Goal: Information Seeking & Learning: Find specific fact

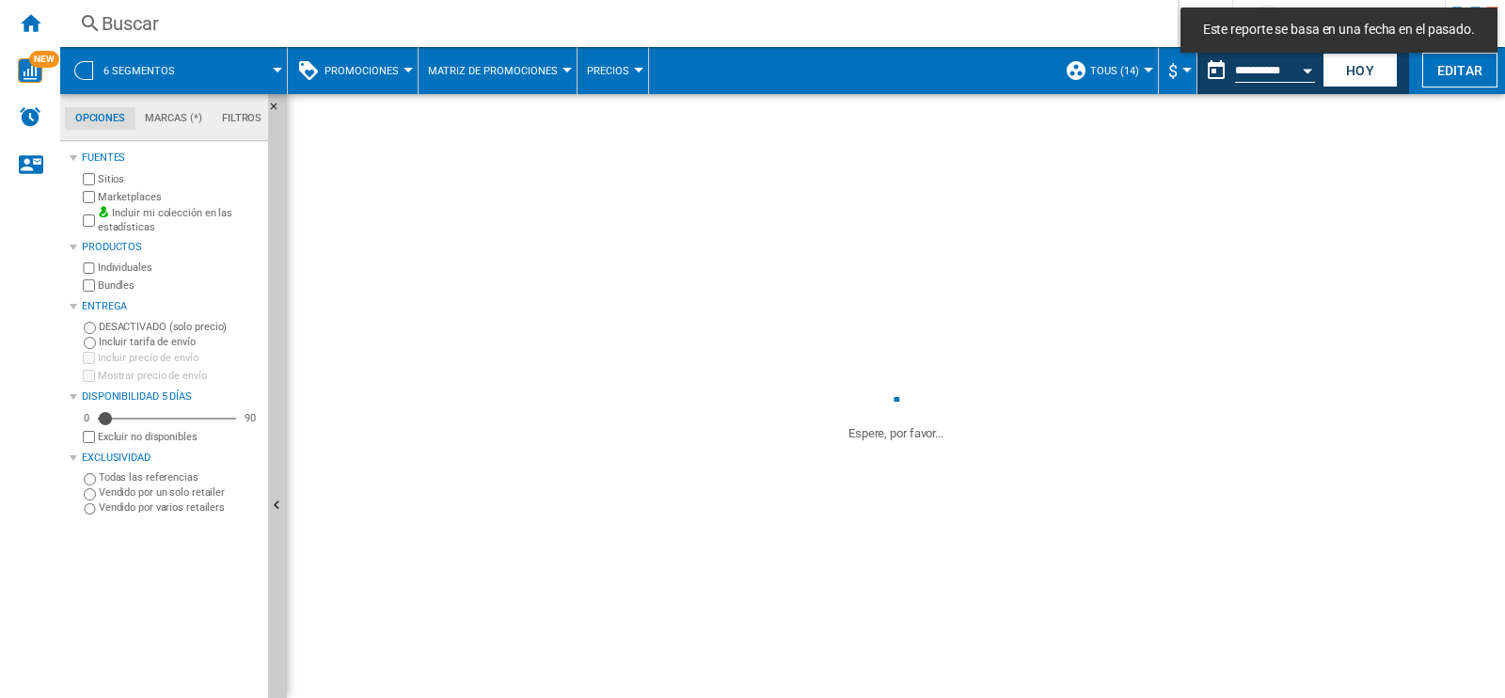
click at [281, 71] on div at bounding box center [277, 70] width 9 height 5
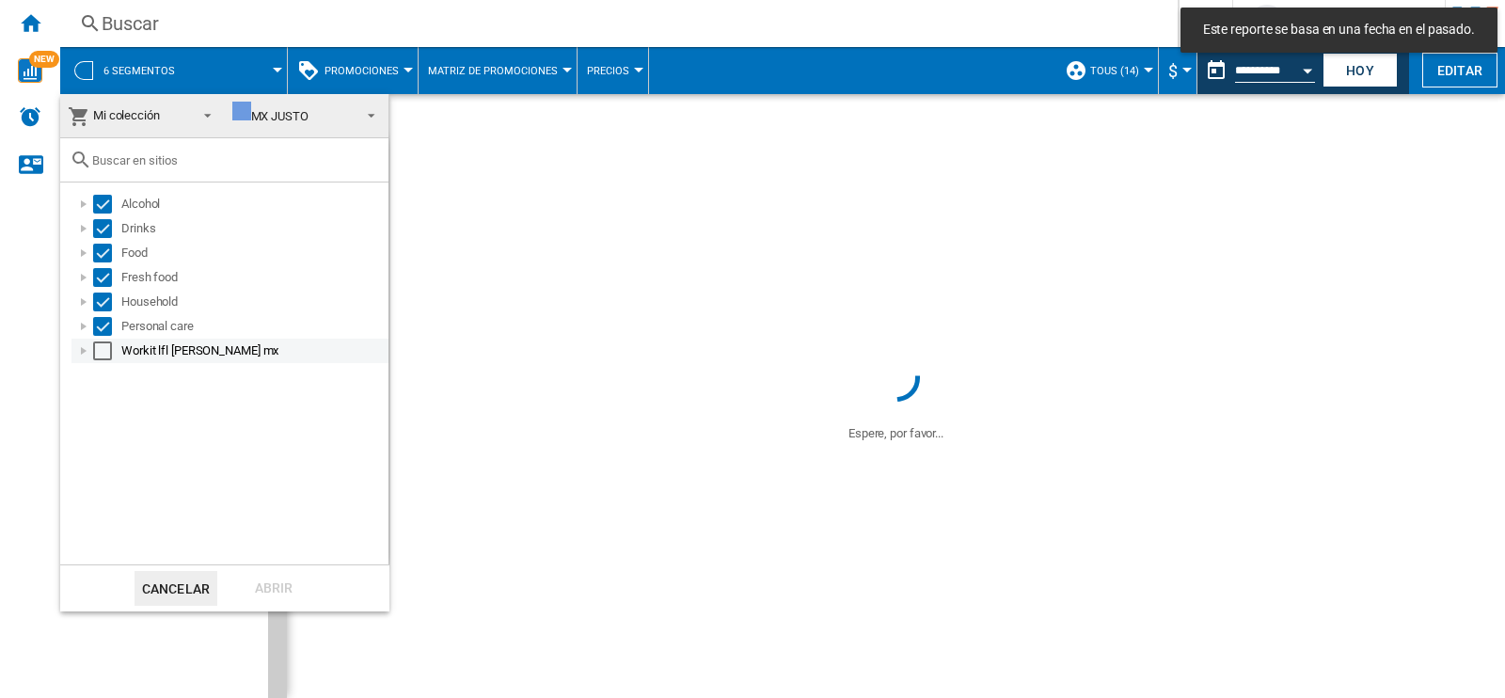
click at [116, 357] on md-checkbox "Select" at bounding box center [107, 350] width 28 height 19
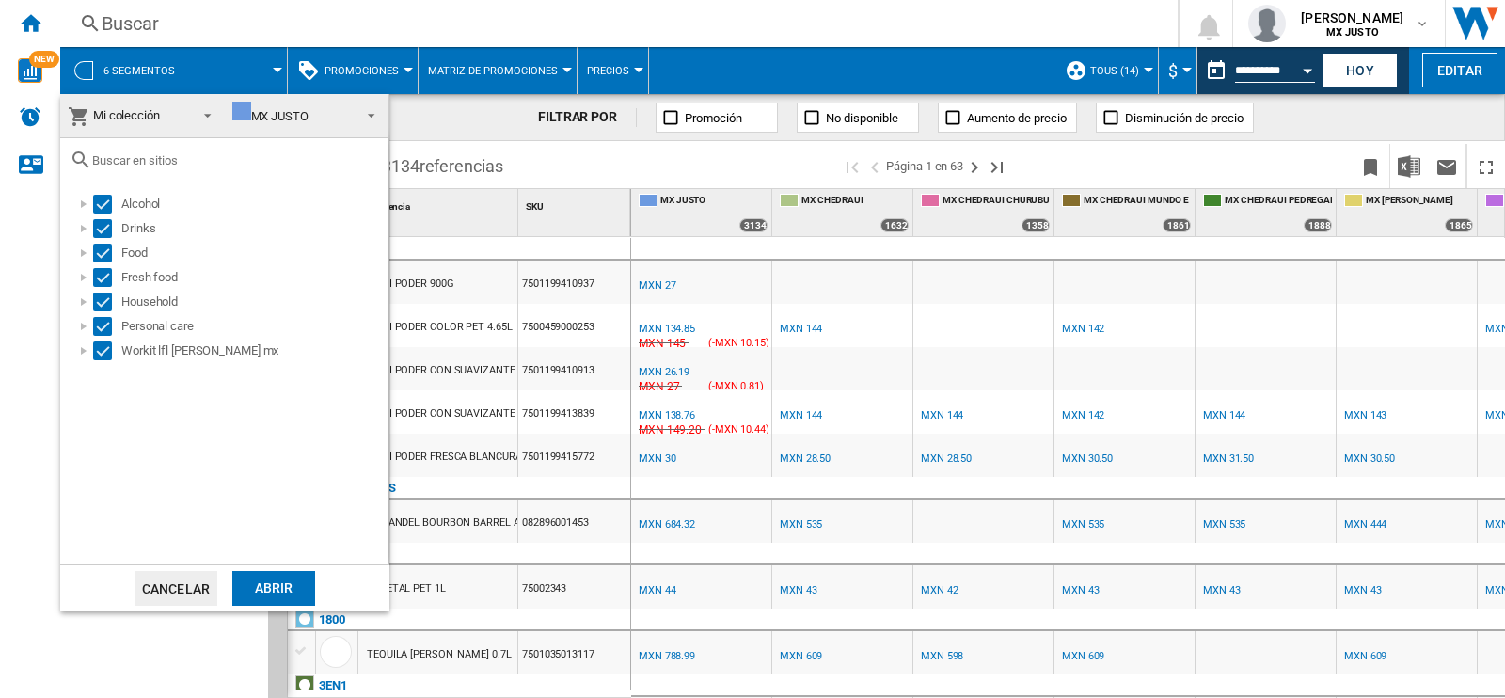
click at [285, 592] on div "Abrir" at bounding box center [273, 588] width 83 height 35
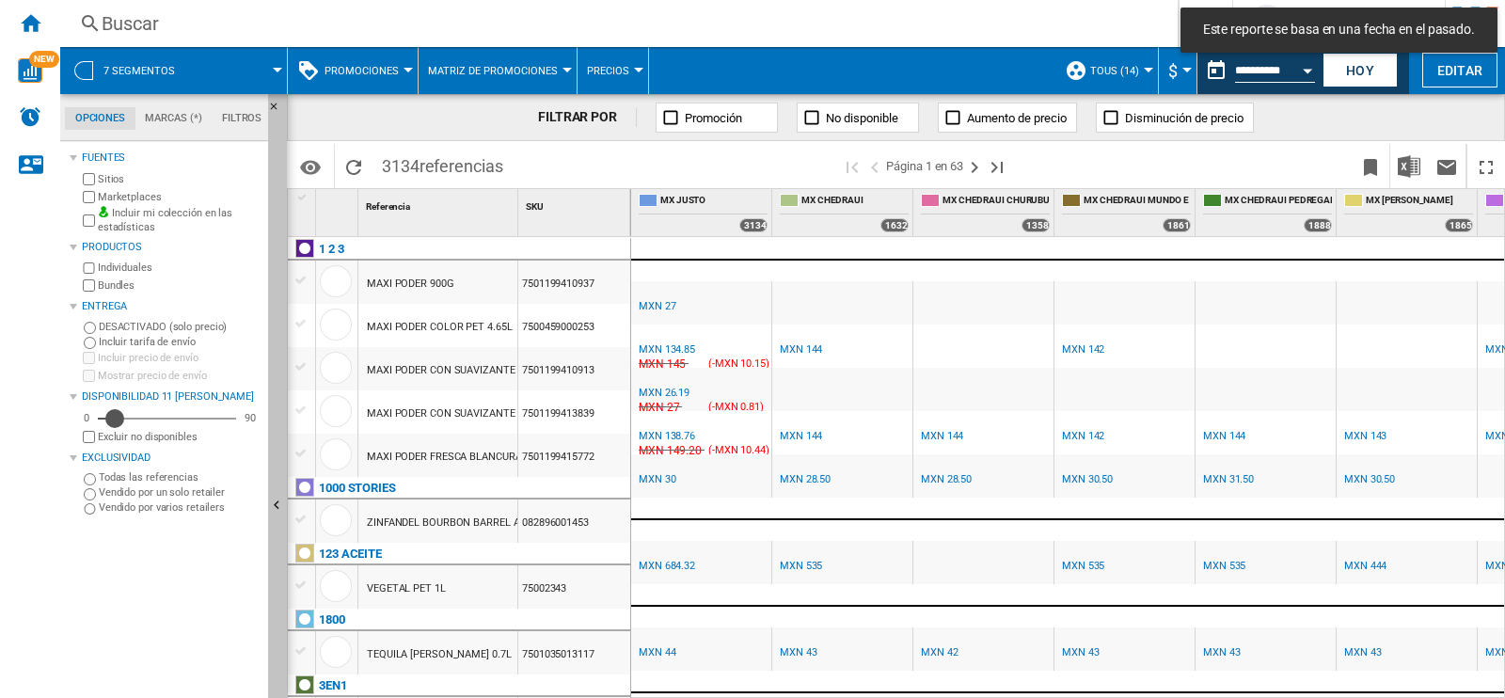
drag, startPoint x: 206, startPoint y: 411, endPoint x: 276, endPoint y: 421, distance: 70.2
click at [276, 421] on div "Opciones Marcas (*) Filtros Opciones Marcas (*) Filtros [PERSON_NAME] Sitios Ma…" at bounding box center [173, 396] width 227 height 604
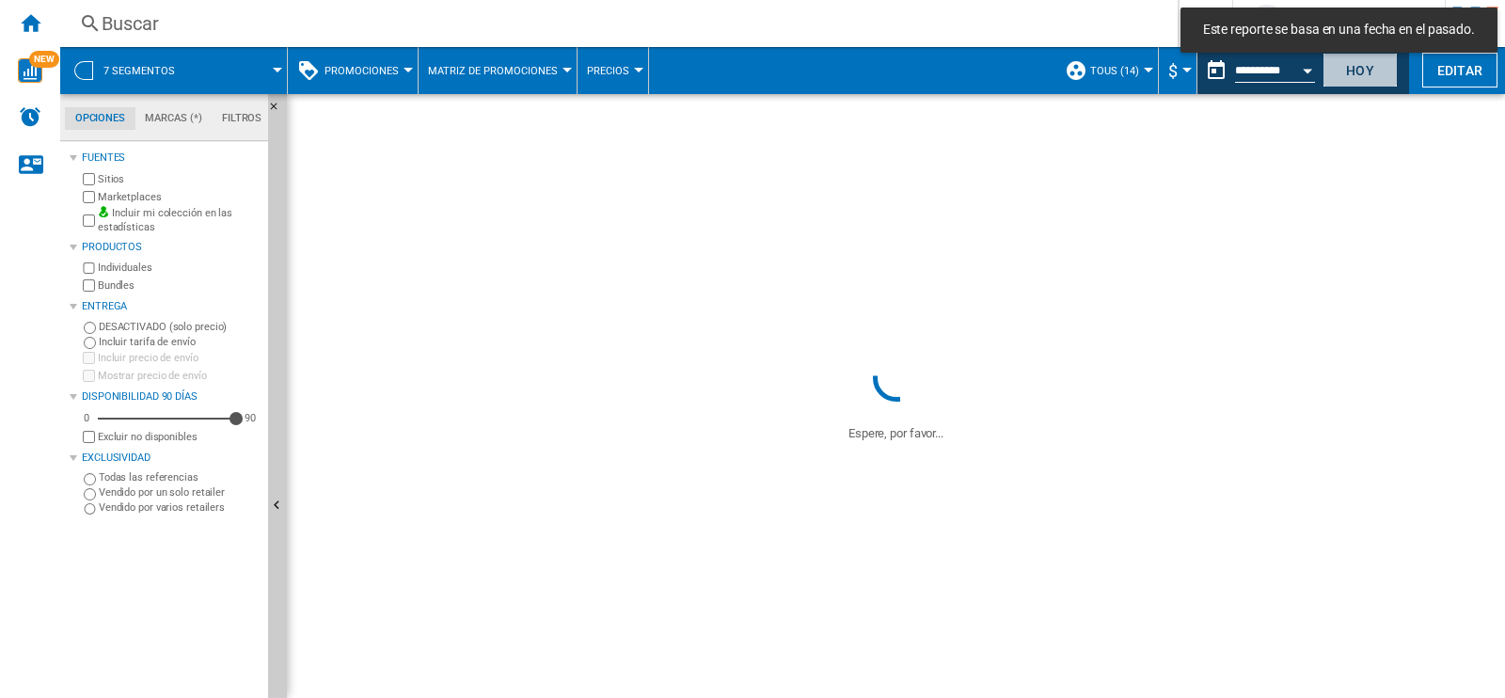
click at [1361, 71] on button "Hoy" at bounding box center [1360, 70] width 75 height 35
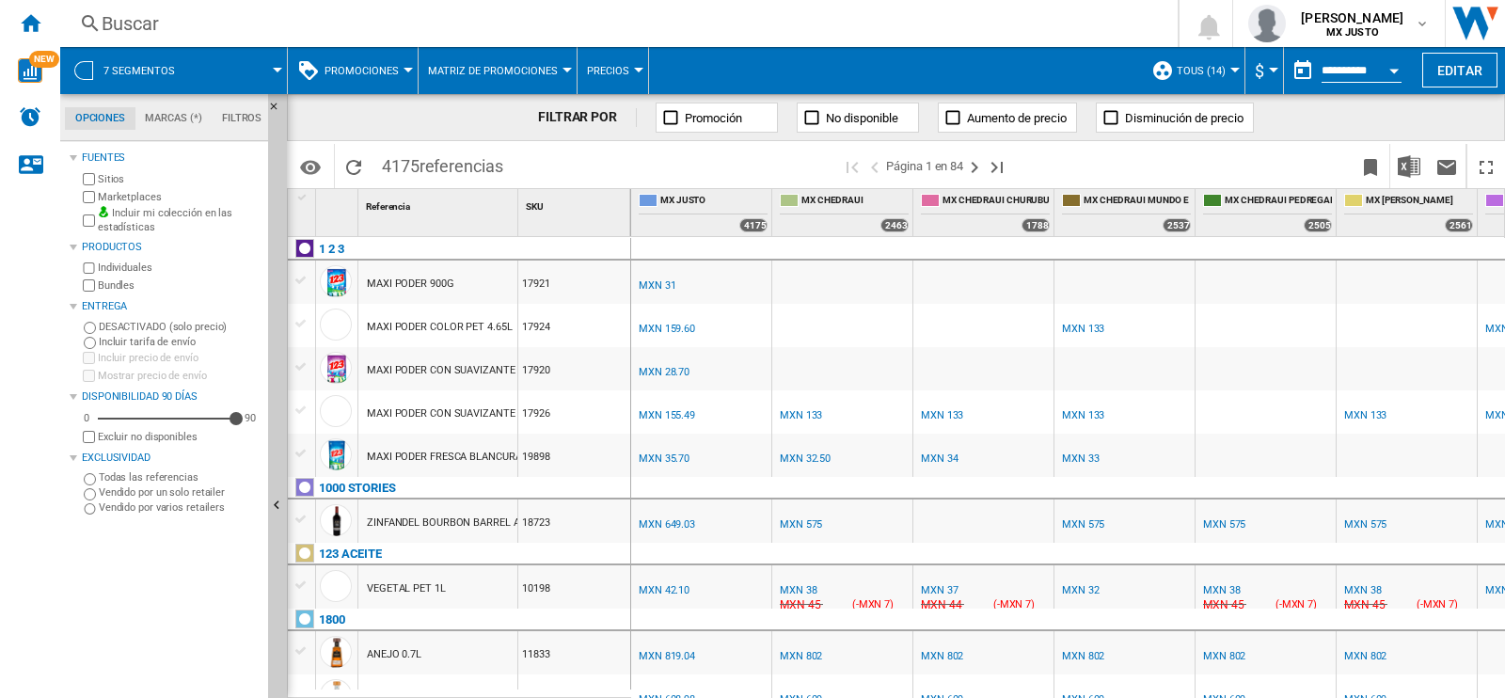
click at [205, 39] on div "Buscar [GEOGRAPHIC_DATA] 0 [PERSON_NAME] MX [PERSON_NAME] MX [PERSON_NAME] Mi c…" at bounding box center [782, 23] width 1445 height 47
click at [125, 21] on div "Buscar" at bounding box center [615, 23] width 1027 height 26
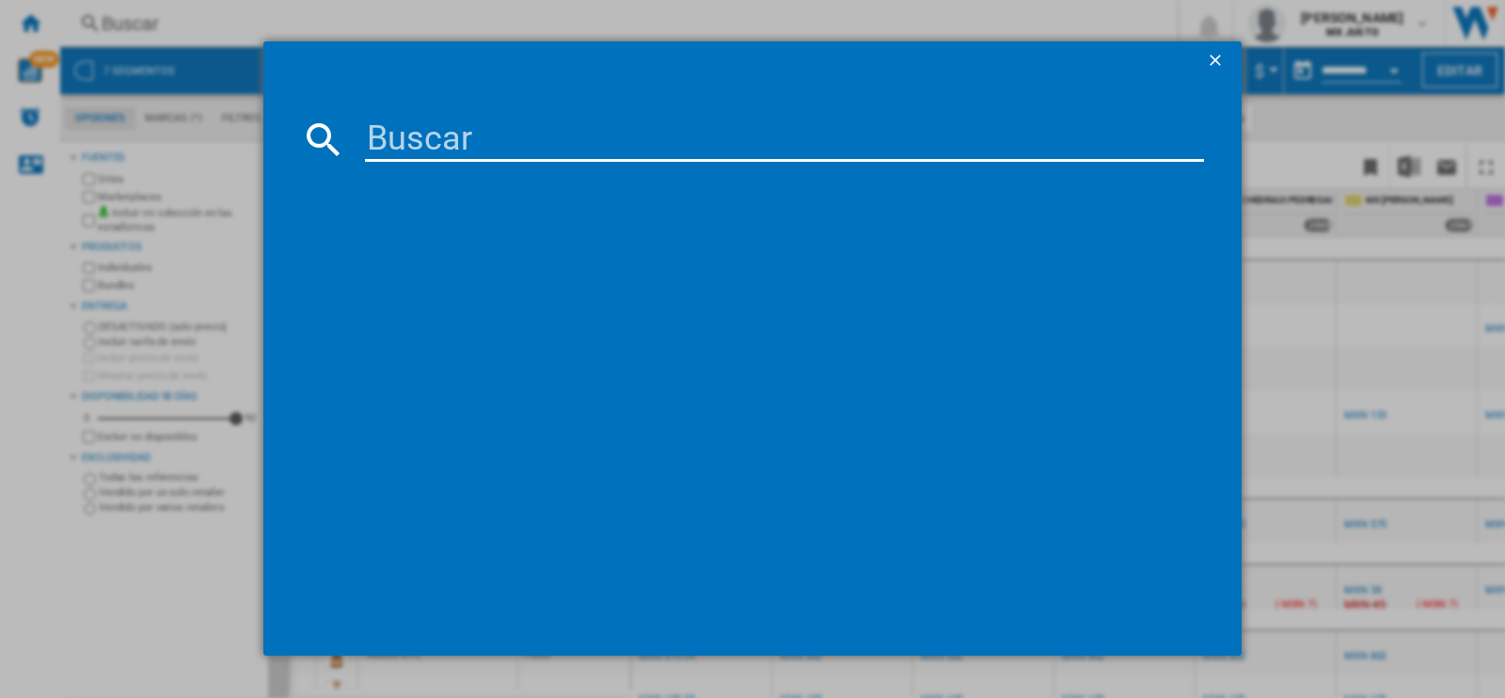
click at [394, 140] on input at bounding box center [784, 139] width 839 height 45
paste input "Refresco Coca Cola Zero 1.75L"
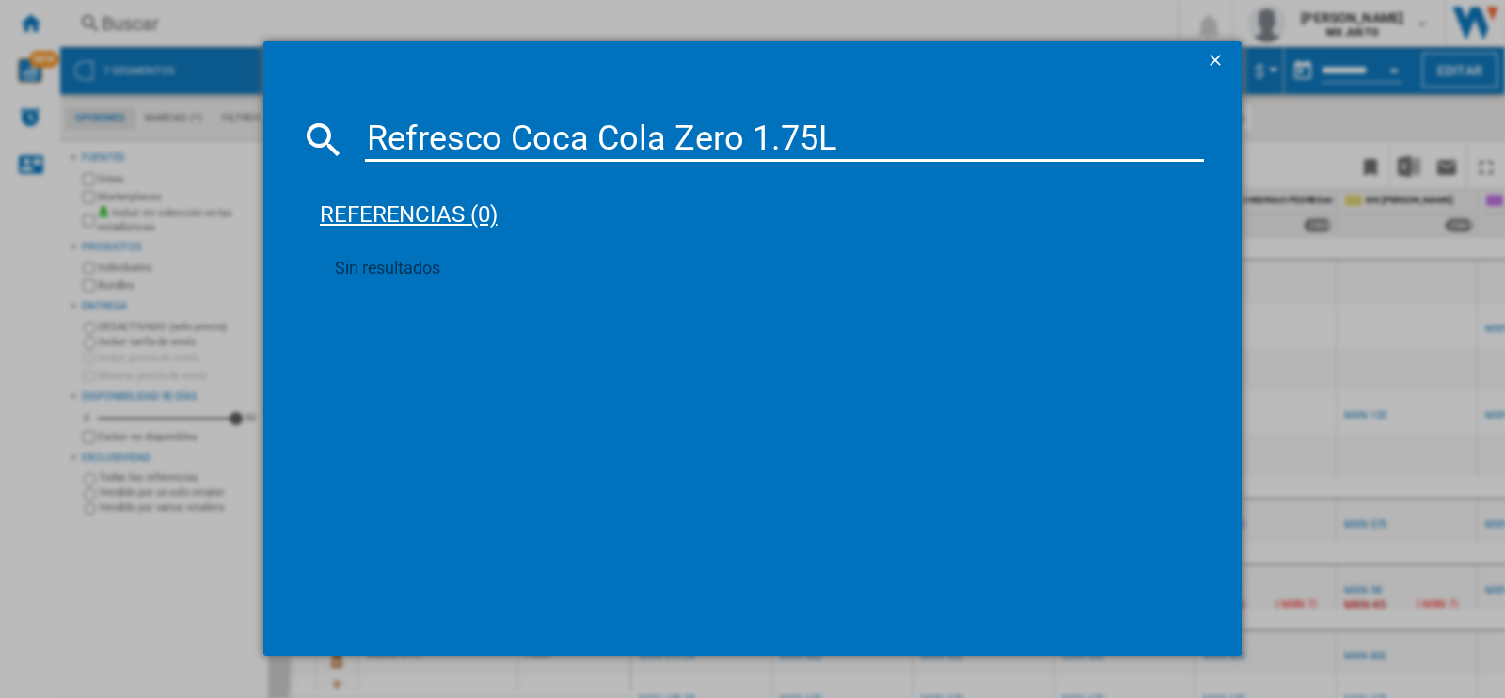
type input "Refresco Coca Cola Zero 1.75L"
click at [447, 218] on div "referencias (0)" at bounding box center [762, 206] width 884 height 70
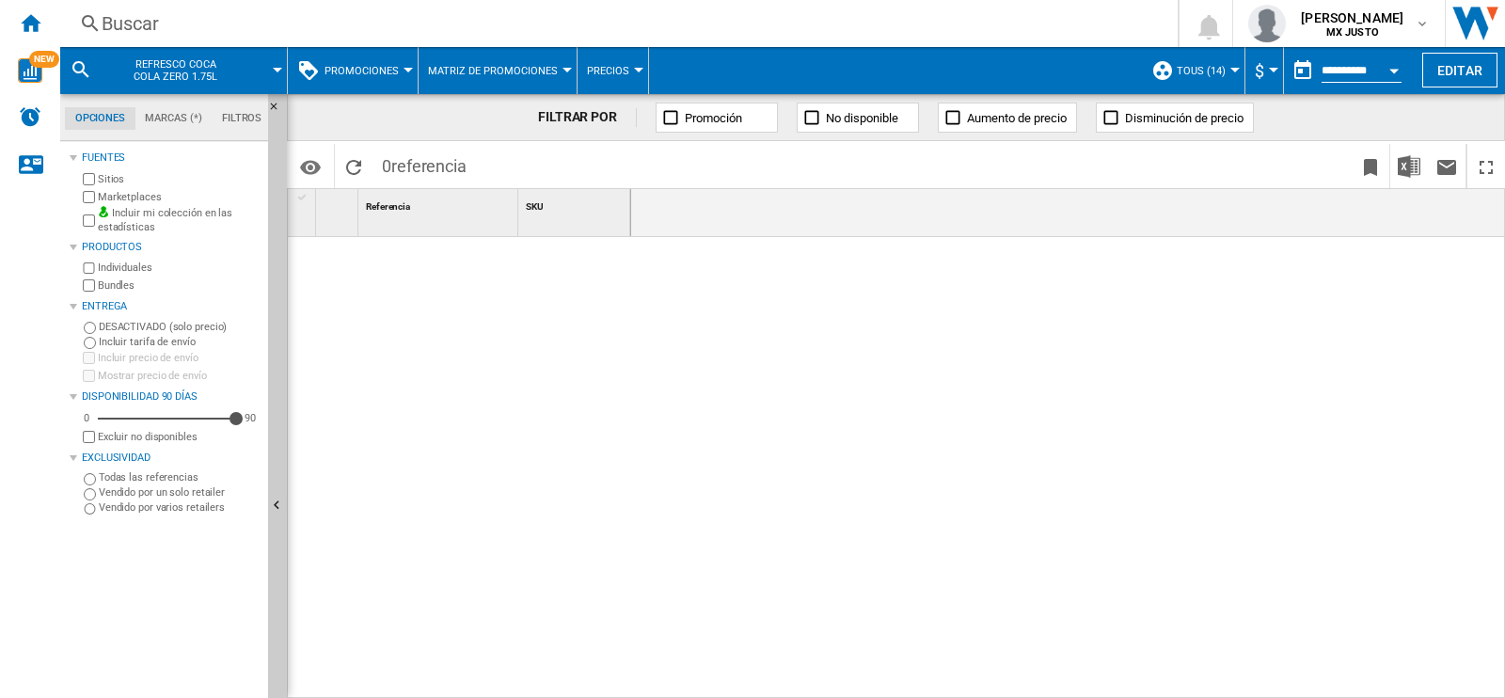
click at [200, 24] on div "Buscar" at bounding box center [615, 23] width 1027 height 26
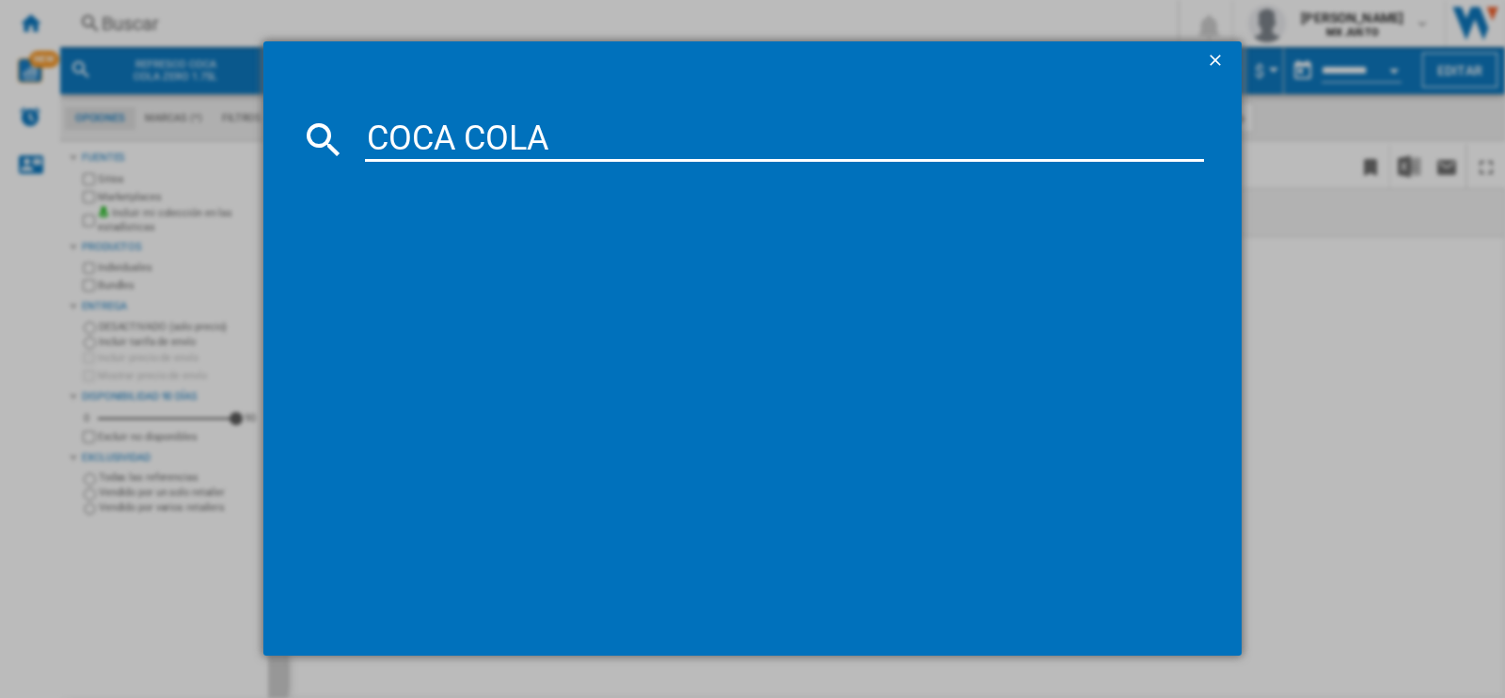
type input "COCA COLA"
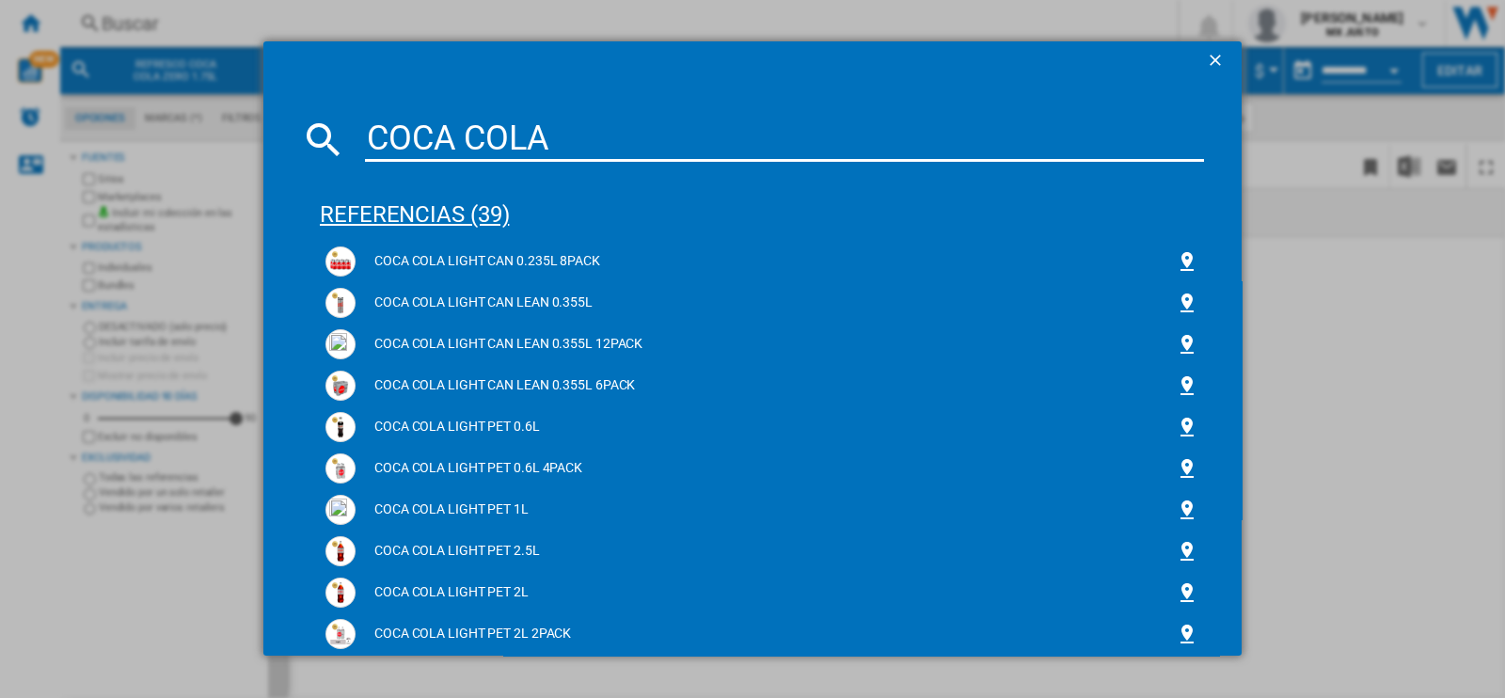
click at [431, 209] on div "referencias (39)" at bounding box center [762, 206] width 884 height 70
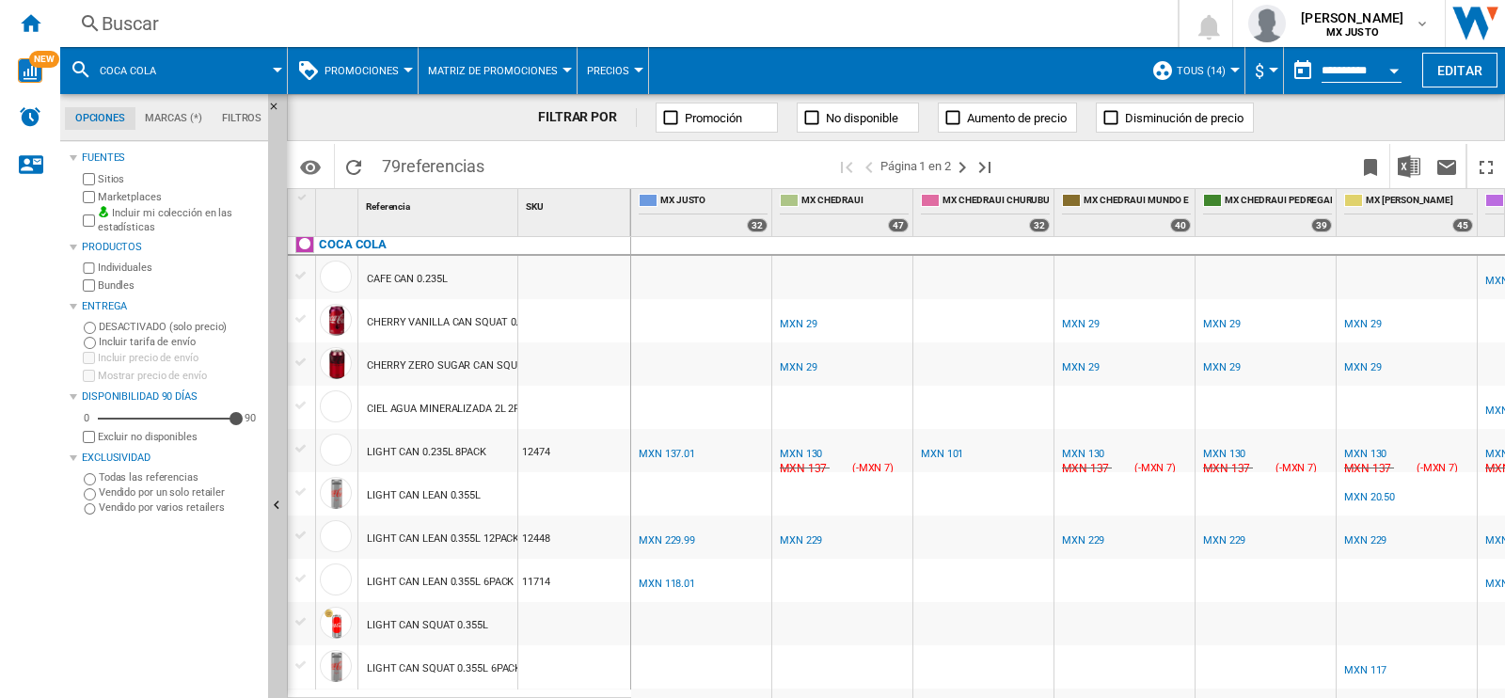
scroll to position [6, 0]
click at [132, 35] on div "Buscar" at bounding box center [615, 23] width 1027 height 26
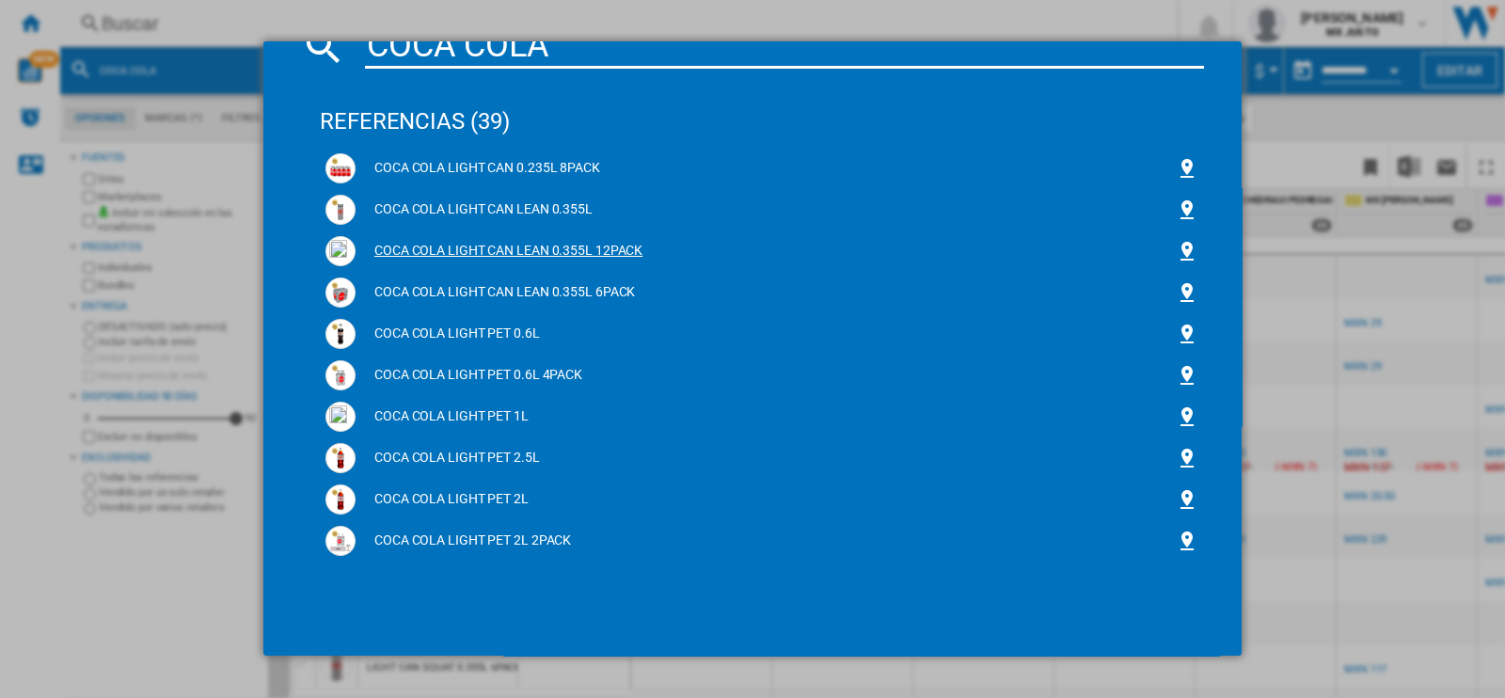
scroll to position [98, 0]
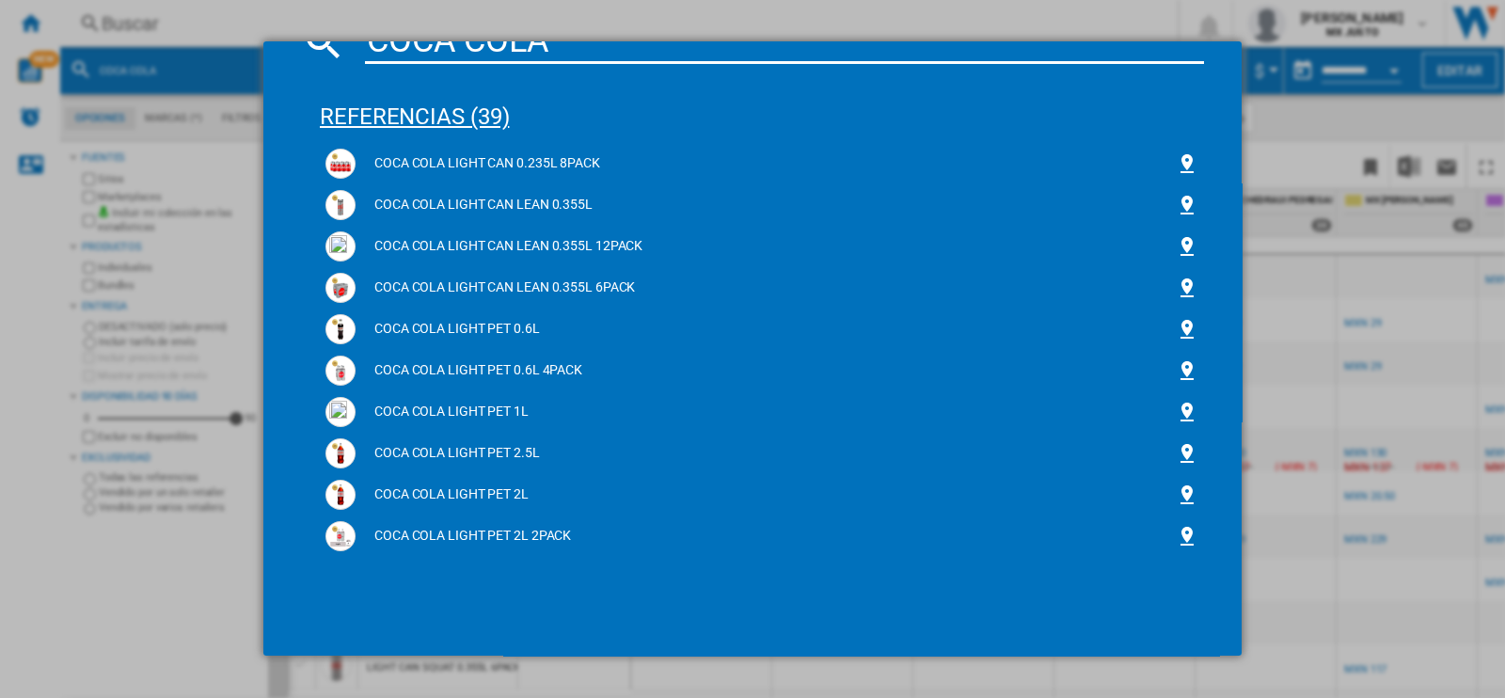
type input "COCA COLA"
click at [349, 112] on div "referencias (39)" at bounding box center [762, 108] width 884 height 70
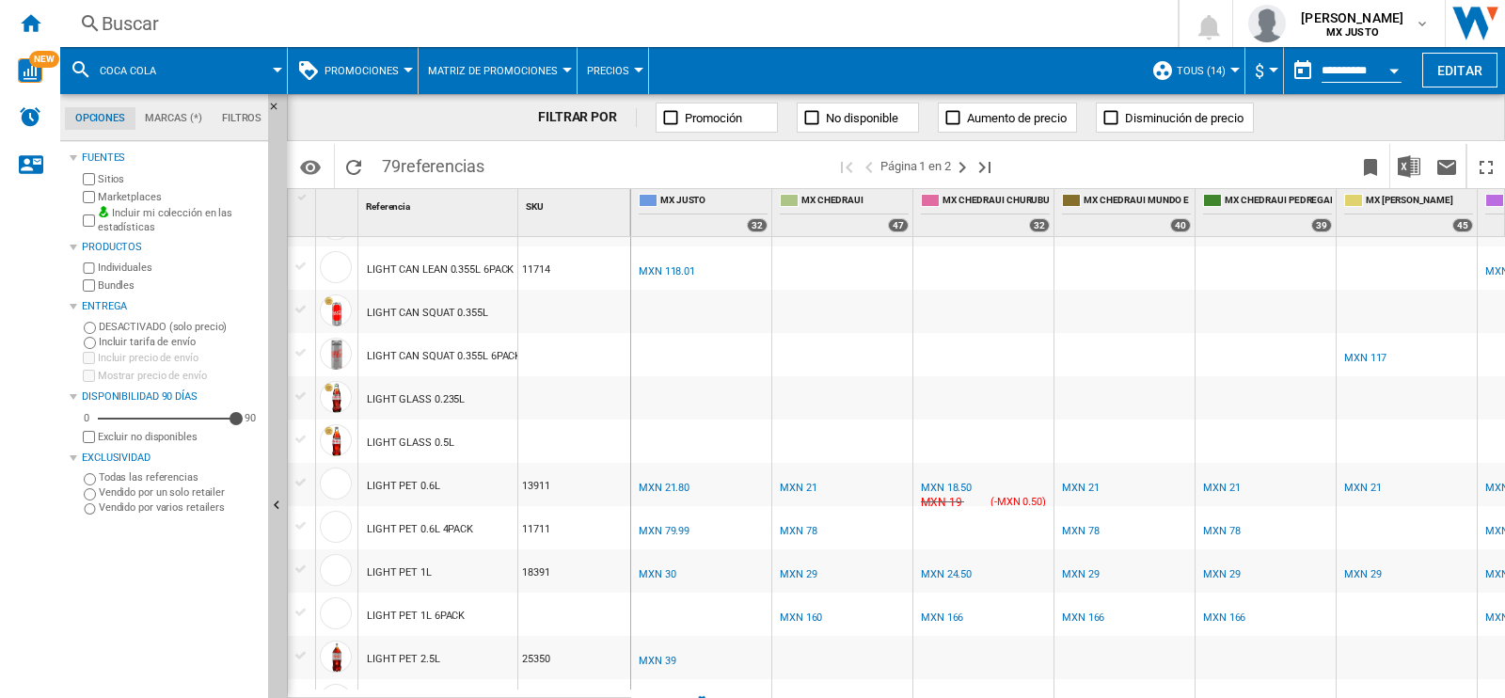
scroll to position [0, 0]
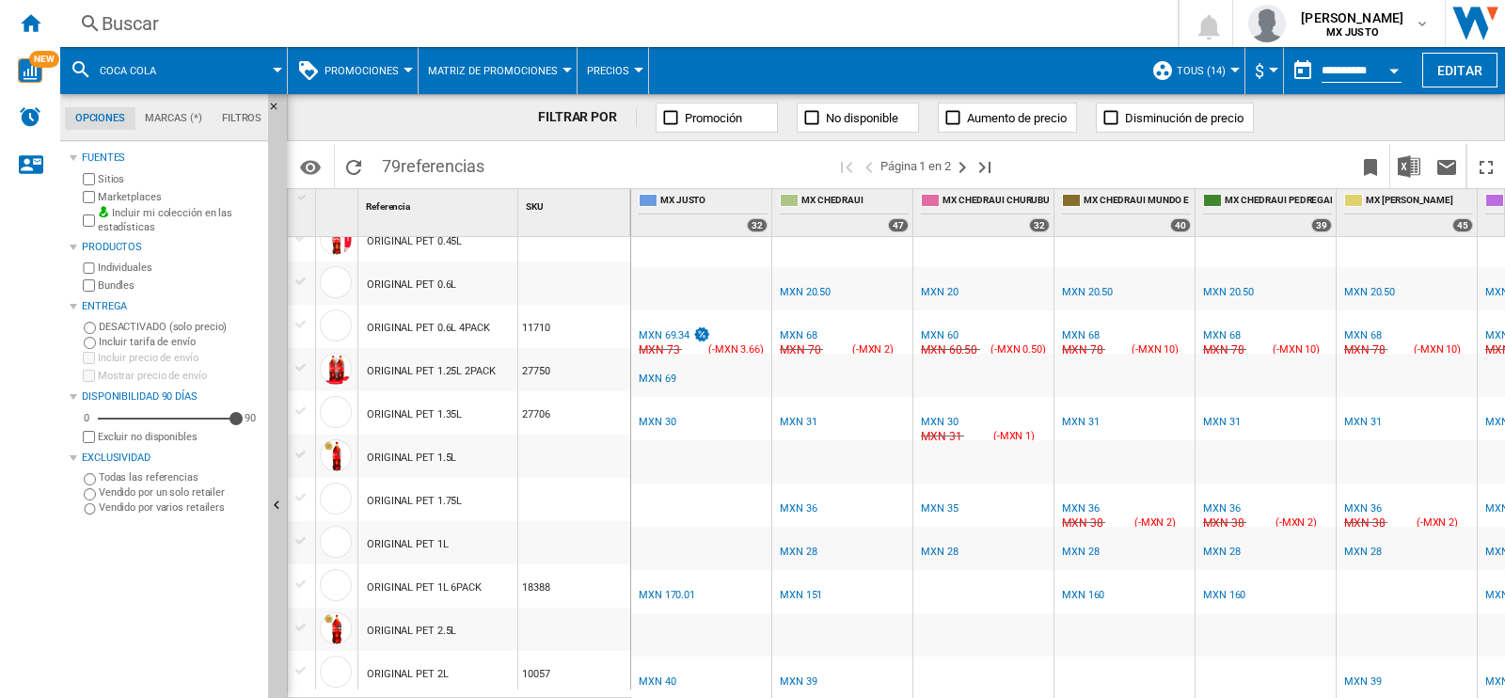
click at [218, 24] on div "Buscar" at bounding box center [615, 23] width 1027 height 26
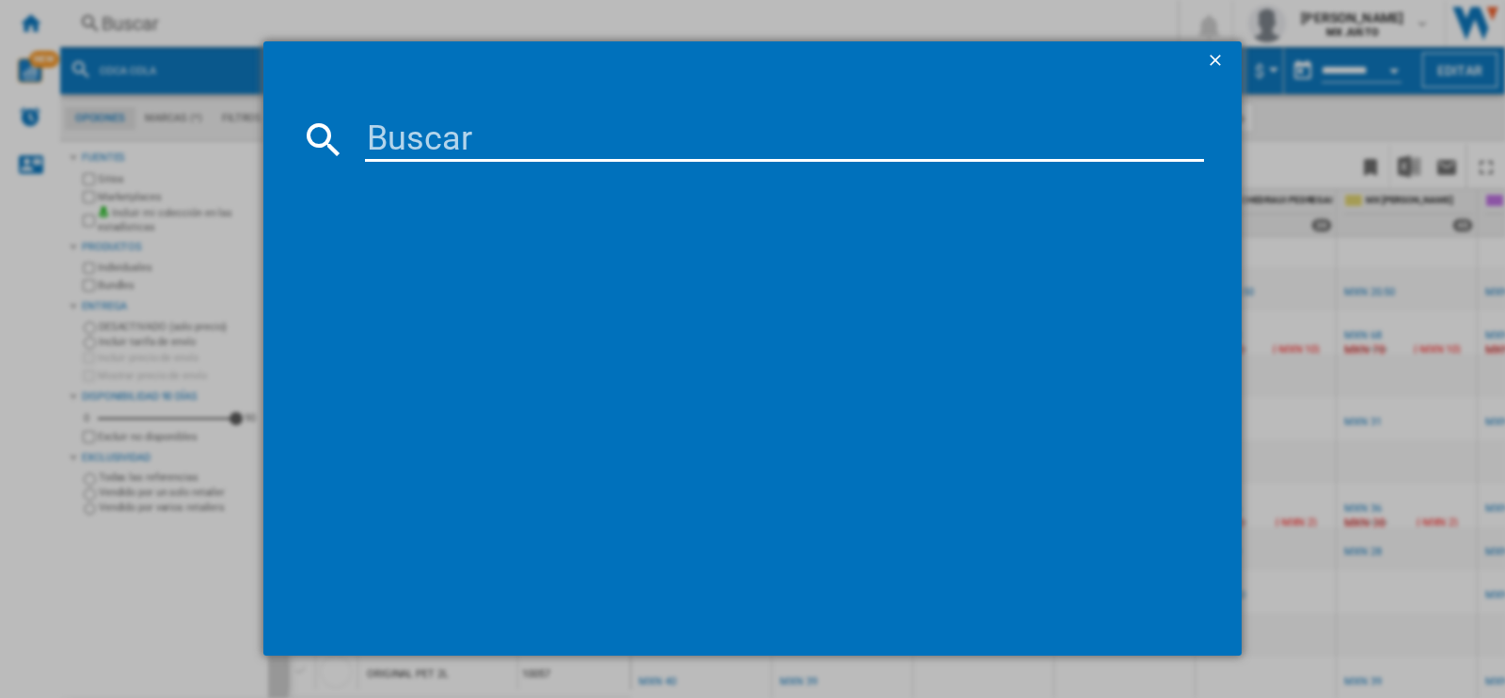
click at [483, 133] on input at bounding box center [784, 139] width 839 height 45
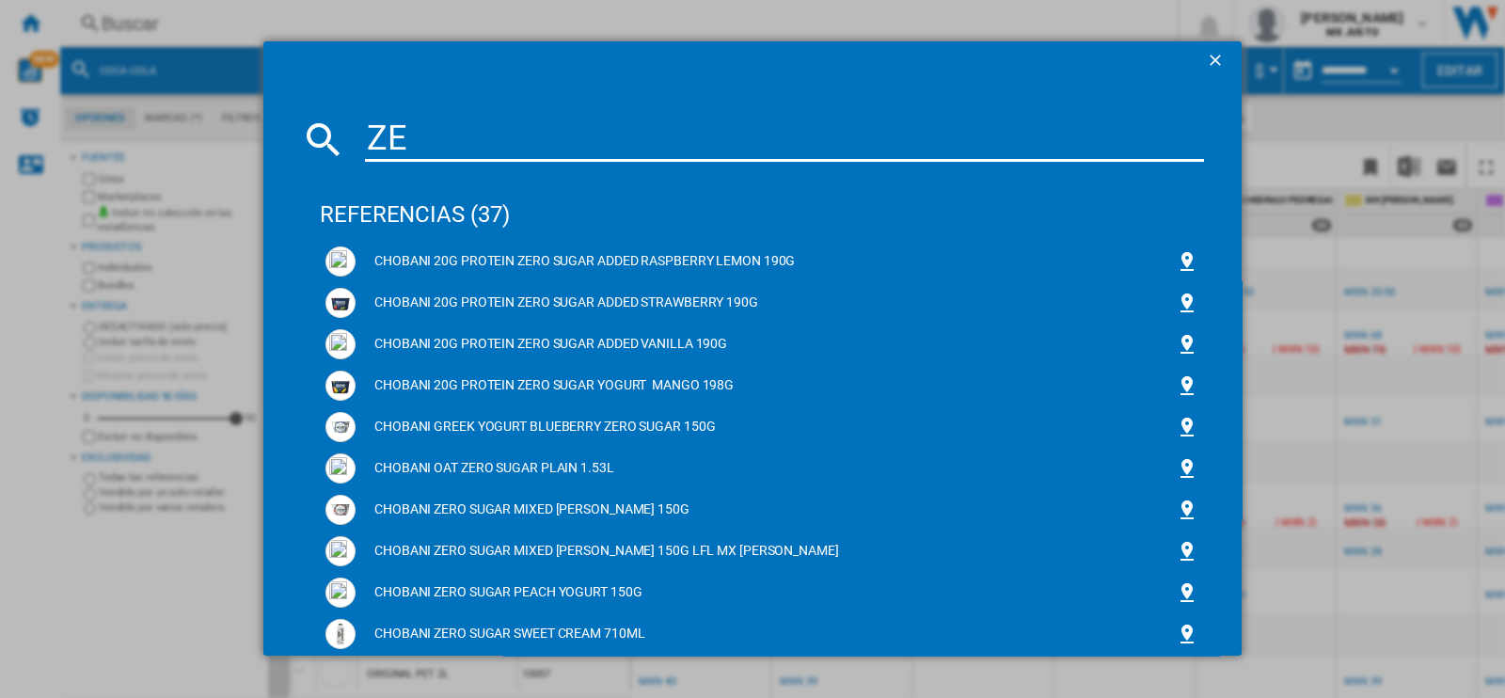
type input "Z"
